Goal: Task Accomplishment & Management: Complete application form

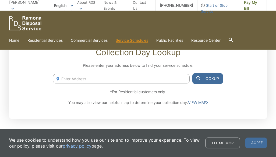
scroll to position [87, 0]
click at [128, 78] on input "Enter Address" at bounding box center [121, 78] width 137 height 9
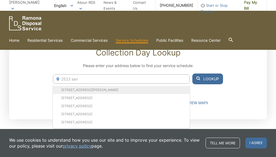
click at [107, 90] on li "[STREET_ADDRESS][PERSON_NAME]" at bounding box center [121, 90] width 137 height 8
type input "[STREET_ADDRESS][PERSON_NAME]"
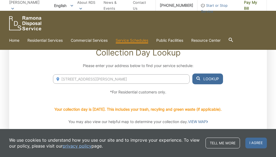
click at [209, 80] on button "Lookup" at bounding box center [207, 78] width 31 height 11
click at [211, 83] on button "Lookup" at bounding box center [207, 78] width 31 height 11
click at [211, 78] on button "Lookup" at bounding box center [207, 78] width 31 height 11
click at [208, 77] on button "Lookup" at bounding box center [207, 78] width 31 height 11
click at [206, 80] on button "Lookup" at bounding box center [207, 78] width 31 height 11
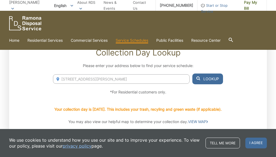
click at [161, 78] on input "[STREET_ADDRESS][PERSON_NAME]" at bounding box center [121, 78] width 137 height 9
click at [208, 78] on button "Lookup" at bounding box center [207, 78] width 31 height 11
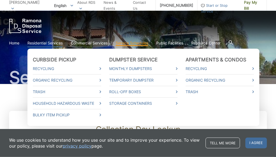
scroll to position [10, 0]
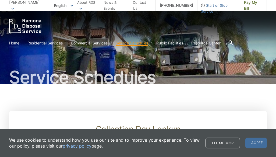
click at [14, 43] on link "Home" at bounding box center [14, 43] width 10 height 6
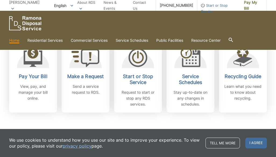
scroll to position [161, 0]
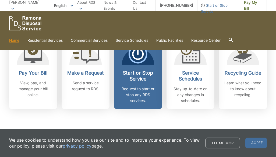
click at [143, 76] on h2 "Start or Stop Service" at bounding box center [138, 76] width 40 height 12
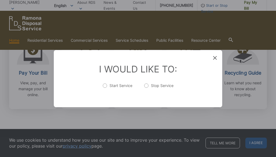
click at [106, 94] on label "Start Service" at bounding box center [118, 88] width 30 height 11
radio input "true"
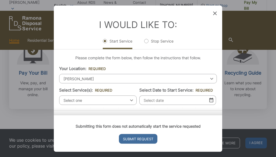
click at [115, 101] on span "Select one" at bounding box center [97, 99] width 77 height 9
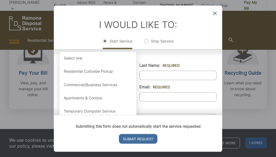
scroll to position [58, 0]
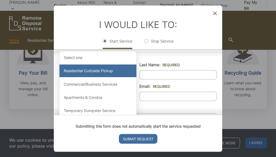
click at [112, 74] on div "Residential Curbside Pickup" at bounding box center [97, 70] width 77 height 13
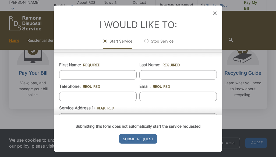
click at [178, 79] on input "Last Name: *" at bounding box center [177, 74] width 77 height 9
click at [103, 79] on input "First Name: *" at bounding box center [97, 74] width 77 height 9
type input "Brock"
click at [174, 77] on input "Last Name: *" at bounding box center [177, 74] width 77 height 9
type input "Spillers"
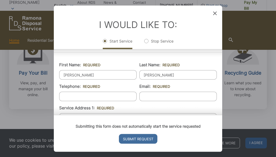
click at [117, 101] on input "Telephone: *" at bounding box center [97, 95] width 77 height 9
type input "(619) 955-9858"
click at [175, 101] on input "Email: *" at bounding box center [177, 95] width 77 height 9
type input "brockspillerz@gmailcom"
click at [128, 122] on input "Service Address 1: *" at bounding box center [138, 117] width 158 height 9
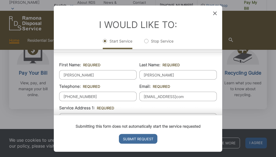
type input "2"
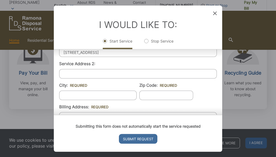
scroll to position [124, 0]
type input "2523 San Vicente Rd."
click at [105, 100] on input "City: *" at bounding box center [97, 94] width 77 height 9
type input "[PERSON_NAME]"
click at [174, 100] on input "Zip Code: *" at bounding box center [166, 94] width 54 height 9
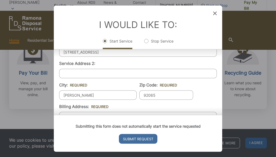
type input "92065"
click at [136, 121] on input "Billing Address: *" at bounding box center [138, 116] width 158 height 9
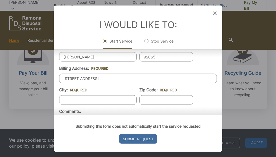
scroll to position [176, 0]
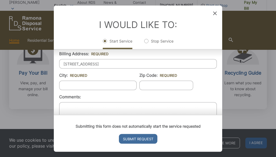
type input "2523 San Vicente Rd"
click at [111, 90] on input "City: *" at bounding box center [97, 84] width 77 height 9
type input "[PERSON_NAME]"
click at [172, 90] on input "Zip Code: *" at bounding box center [166, 84] width 54 height 9
type input "92065"
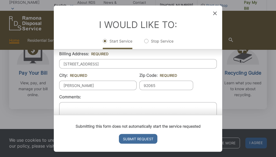
click at [147, 111] on textarea "Comments:" at bounding box center [138, 115] width 158 height 27
click at [140, 143] on input "Submit Request" at bounding box center [138, 139] width 38 height 10
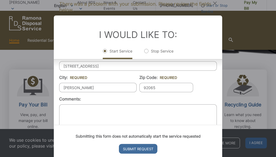
scroll to position [208, 0]
click at [136, 153] on input "Submit Request" at bounding box center [138, 149] width 38 height 10
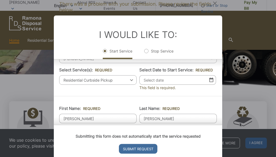
scroll to position [33, 0]
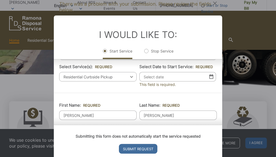
click at [155, 81] on input "Select Date to Start Service: *" at bounding box center [177, 76] width 77 height 9
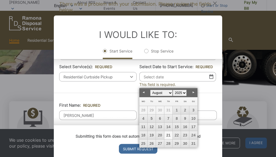
click at [175, 137] on link "22" at bounding box center [177, 135] width 8 height 8
type input "08/22/2025"
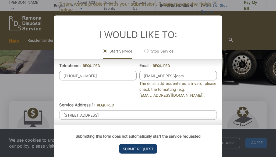
click at [135, 153] on input "Submit Request" at bounding box center [138, 149] width 38 height 10
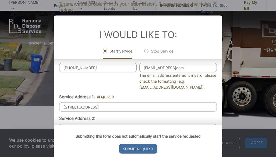
scroll to position [97, 0]
click at [196, 72] on input "brockspillerz@gmailcom" at bounding box center [177, 66] width 77 height 9
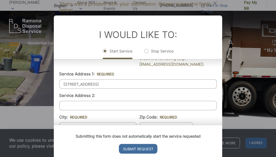
scroll to position [125, 0]
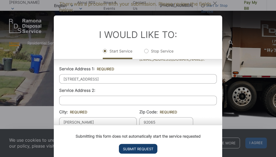
type input "brockspillerz@gmail.com"
click at [146, 153] on input "Submit Request" at bounding box center [138, 149] width 38 height 10
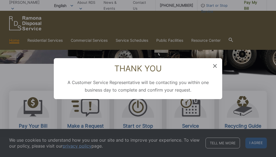
click at [215, 68] on icon at bounding box center [215, 66] width 4 height 4
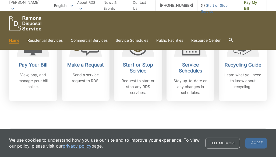
scroll to position [184, 0]
